Goal: Task Accomplishment & Management: Manage account settings

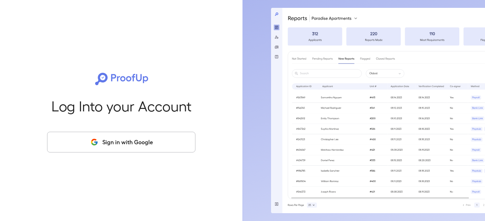
click at [124, 148] on button "Sign in with Google" at bounding box center [121, 142] width 148 height 21
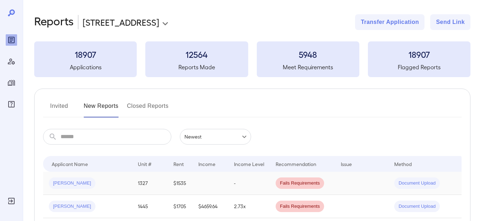
click at [96, 184] on div "[PERSON_NAME]" at bounding box center [88, 182] width 78 height 11
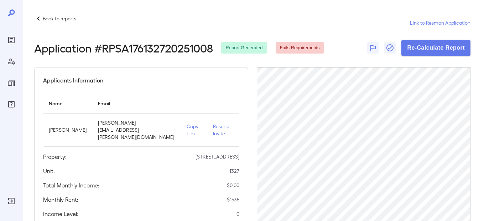
click at [55, 23] on div "Back to reports Link to Resman Application" at bounding box center [252, 22] width 437 height 17
click at [60, 11] on div "Back to reports Link to Resman Application Application # RPSA176132720251008 Re…" at bounding box center [251, 206] width 457 height 413
click at [56, 16] on p "Back to reports" at bounding box center [60, 18] width 34 height 7
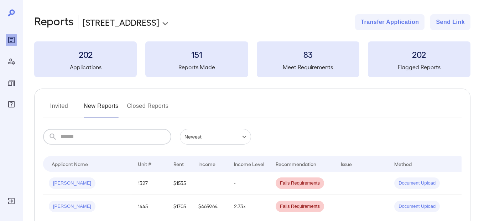
click at [115, 132] on input "text" at bounding box center [116, 137] width 111 height 16
type input "*"
click at [146, 108] on button "Closed Reports" at bounding box center [148, 108] width 42 height 17
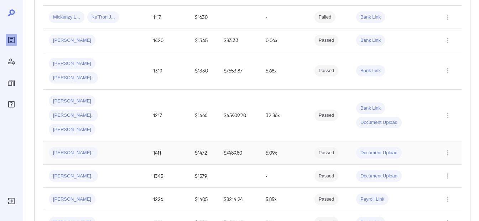
scroll to position [585, 0]
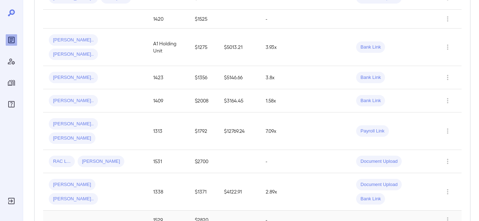
click at [139, 210] on td at bounding box center [95, 219] width 104 height 19
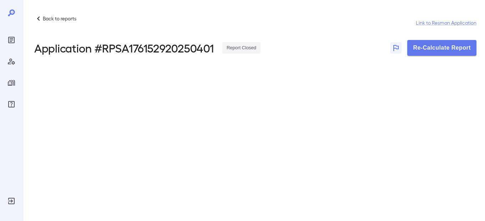
click at [51, 25] on div "Back to reports Link to Resman Application" at bounding box center [255, 22] width 442 height 17
click at [52, 19] on p "Back to reports" at bounding box center [60, 18] width 34 height 7
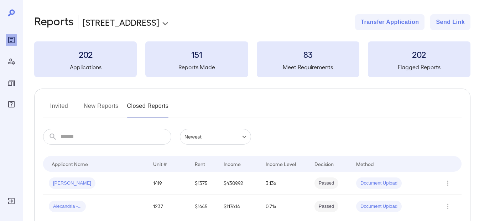
click at [53, 106] on button "Invited" at bounding box center [59, 108] width 32 height 17
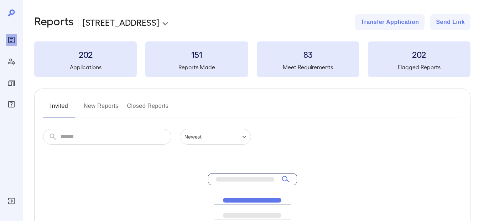
click at [106, 103] on button "New Reports" at bounding box center [101, 108] width 35 height 17
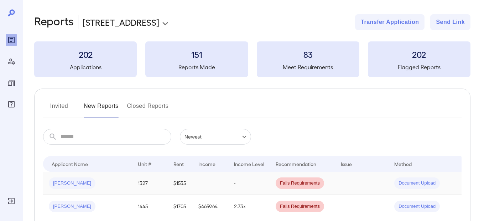
click at [110, 179] on div "[PERSON_NAME]" at bounding box center [88, 182] width 78 height 11
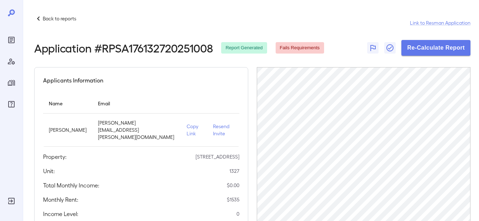
click at [187, 127] on p "Copy Link" at bounding box center [194, 130] width 15 height 14
click at [8, 42] on icon "Reports" at bounding box center [11, 40] width 6 height 6
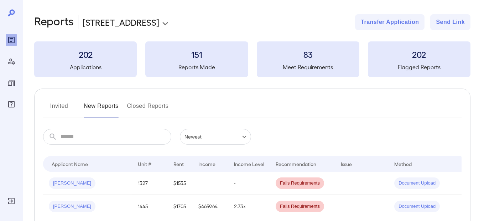
click at [122, 10] on div "**********" at bounding box center [251, 205] width 457 height 411
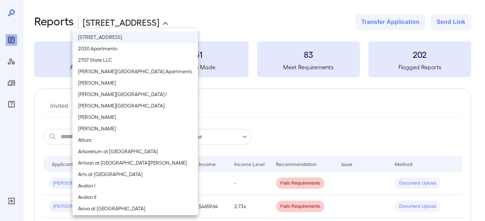
click at [119, 20] on body "**********" at bounding box center [242, 110] width 485 height 221
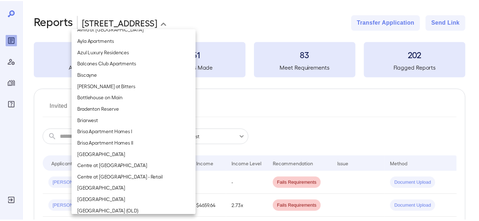
scroll to position [178, 0]
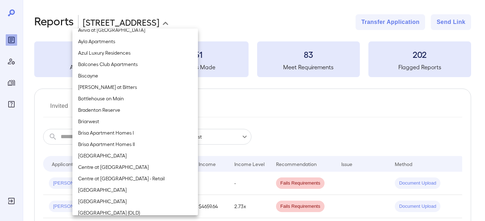
click at [113, 120] on li "Briarwest" at bounding box center [134, 120] width 125 height 11
type input "**********"
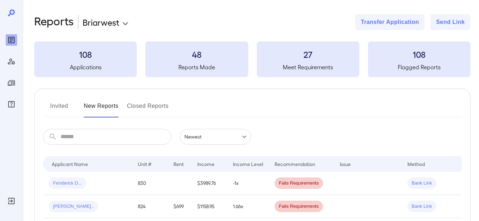
click at [142, 103] on button "Closed Reports" at bounding box center [148, 108] width 42 height 17
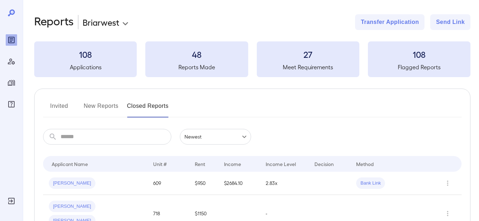
click at [126, 144] on input "text" at bounding box center [116, 137] width 111 height 16
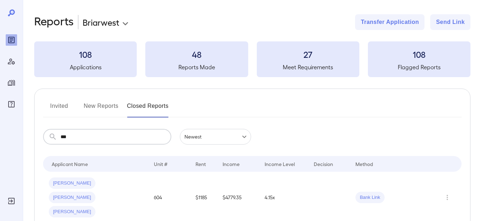
type input "***"
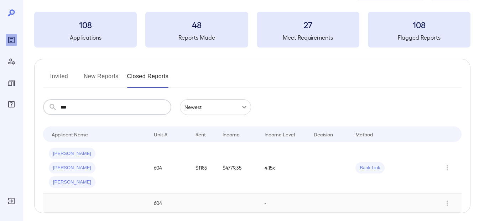
scroll to position [30, 0]
click at [149, 193] on td "604" at bounding box center [169, 202] width 42 height 19
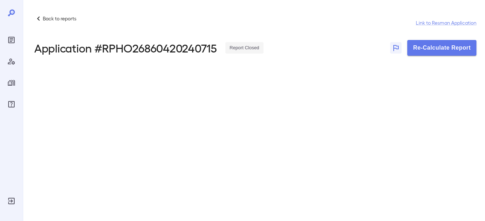
click at [44, 17] on p "Back to reports" at bounding box center [60, 18] width 34 height 7
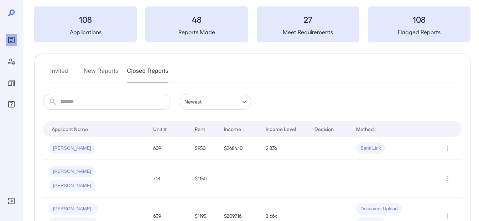
scroll to position [36, 0]
click at [118, 108] on input "text" at bounding box center [116, 101] width 111 height 16
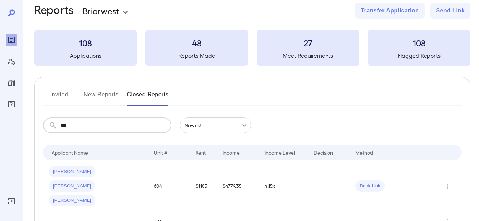
scroll to position [30, 0]
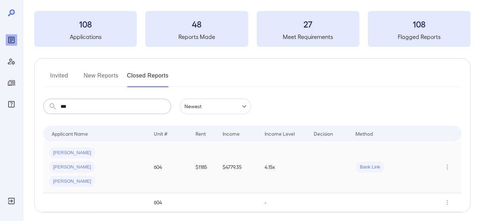
type input "***"
click at [148, 156] on td "[PERSON_NAME] [PERSON_NAME] [PERSON_NAME]" at bounding box center [95, 167] width 105 height 52
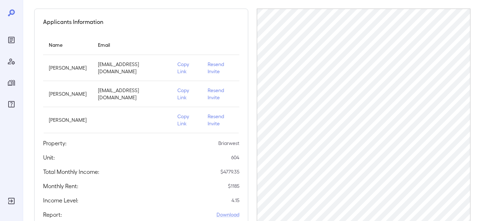
scroll to position [71, 0]
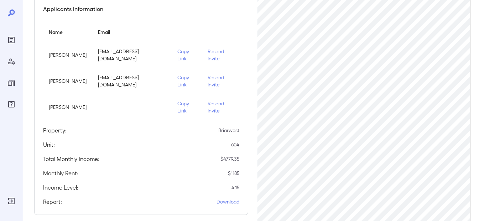
click at [182, 108] on p "Copy Link" at bounding box center [187, 107] width 19 height 14
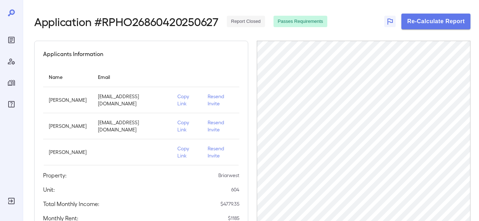
scroll to position [0, 0]
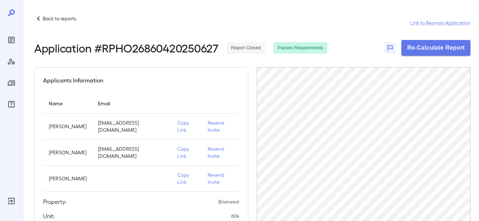
click at [182, 121] on p "Copy Link" at bounding box center [187, 126] width 19 height 14
